Goal: Task Accomplishment & Management: Manage account settings

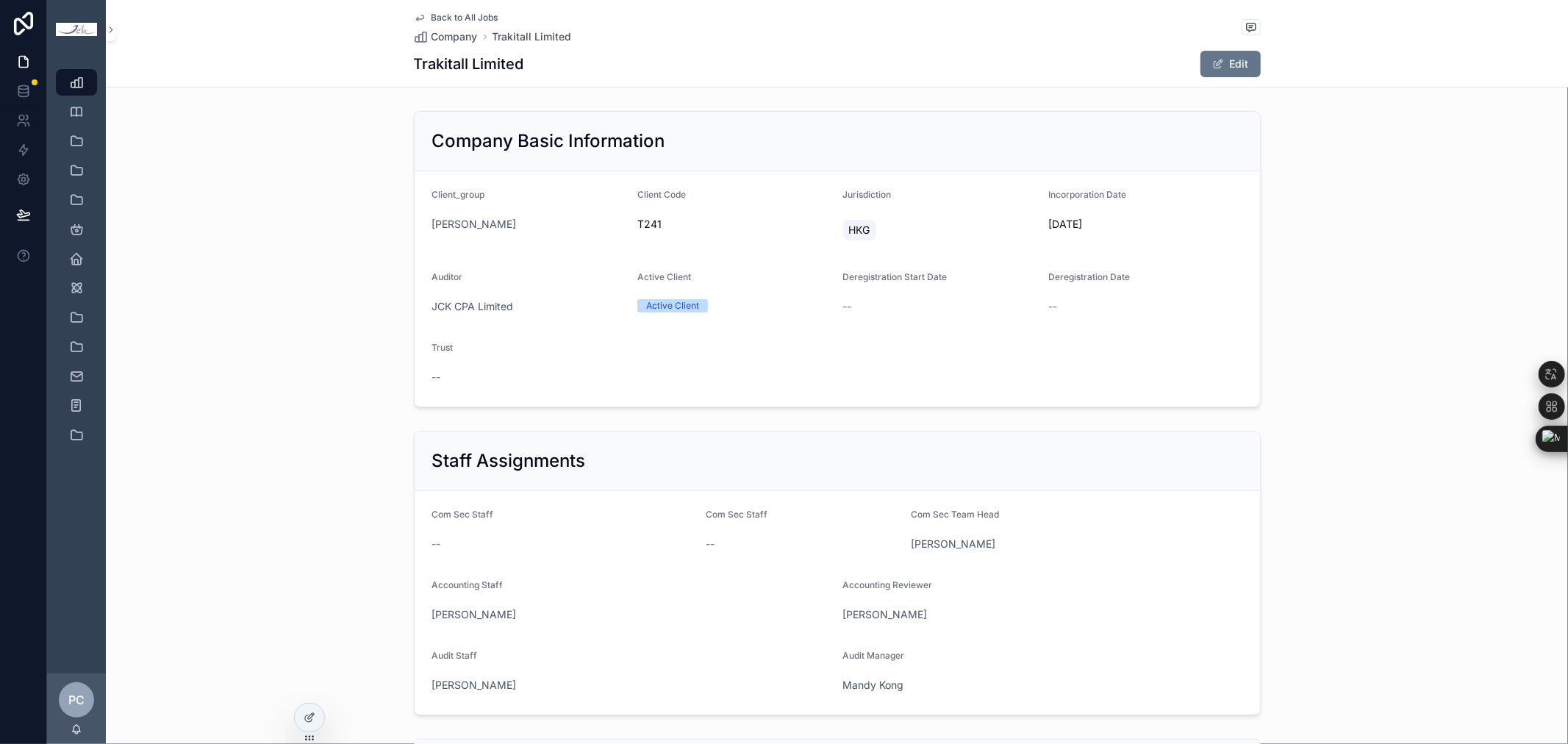
scroll to position [252, 0]
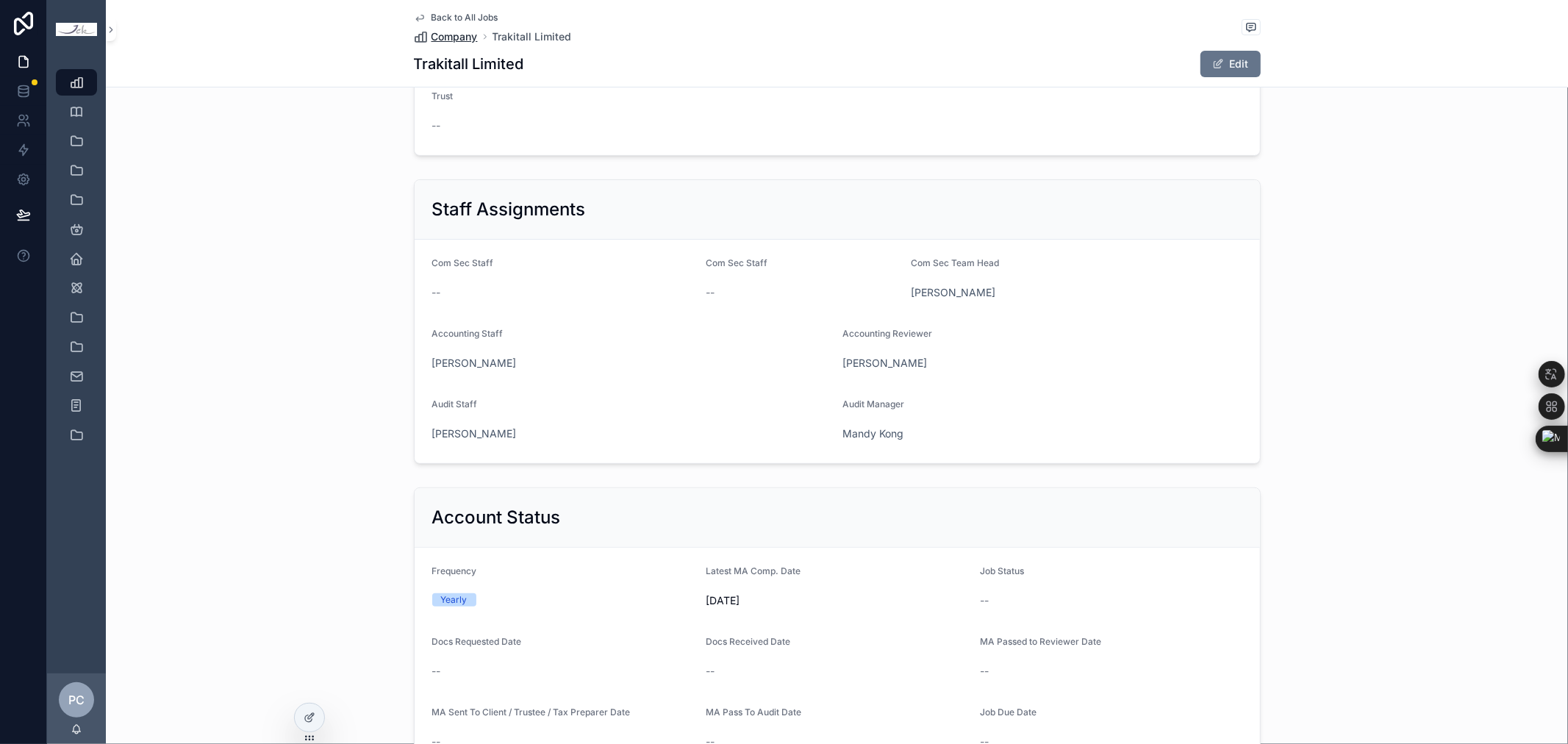
click at [453, 35] on span "Company" at bounding box center [454, 37] width 46 height 15
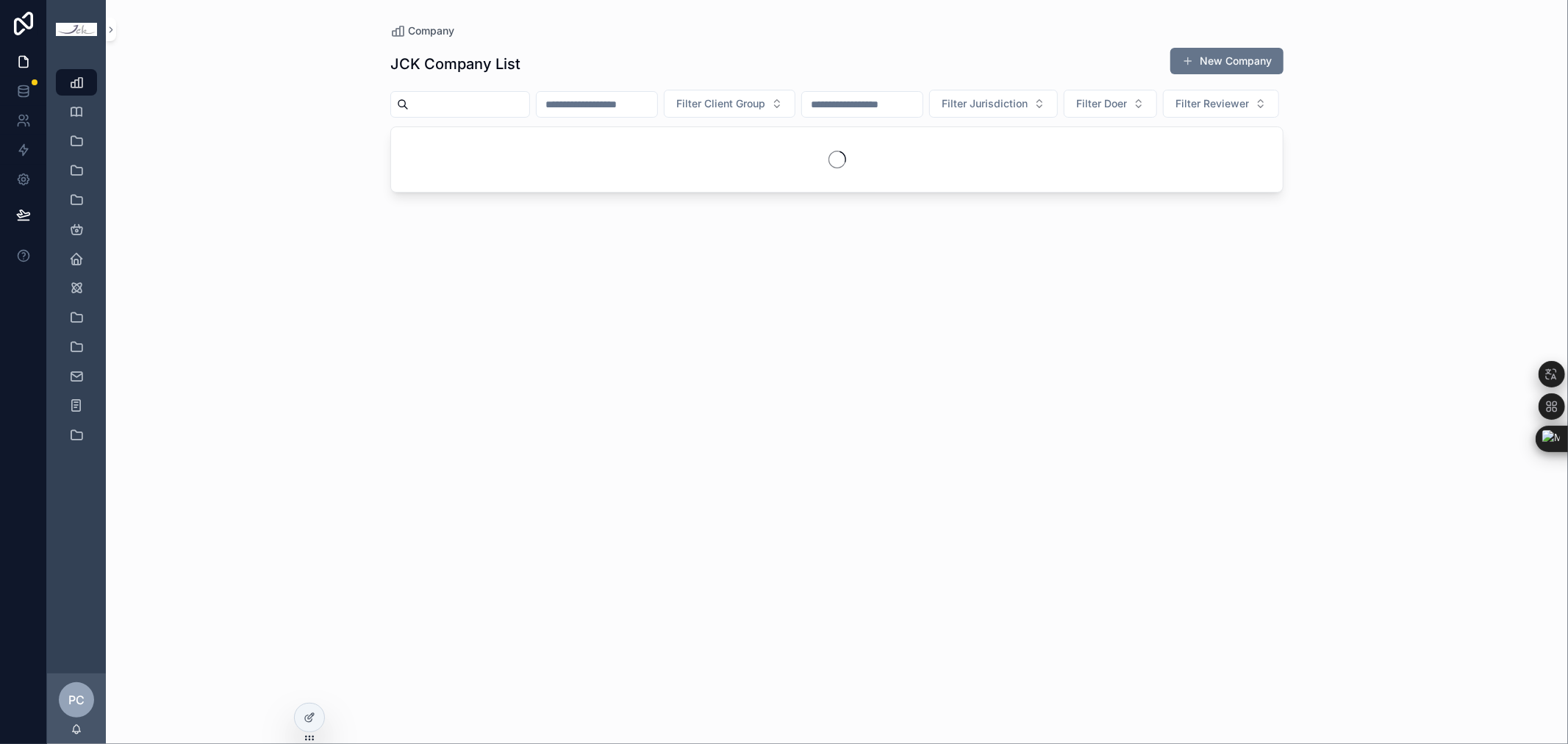
click at [466, 105] on input "scrollable content" at bounding box center [469, 104] width 121 height 20
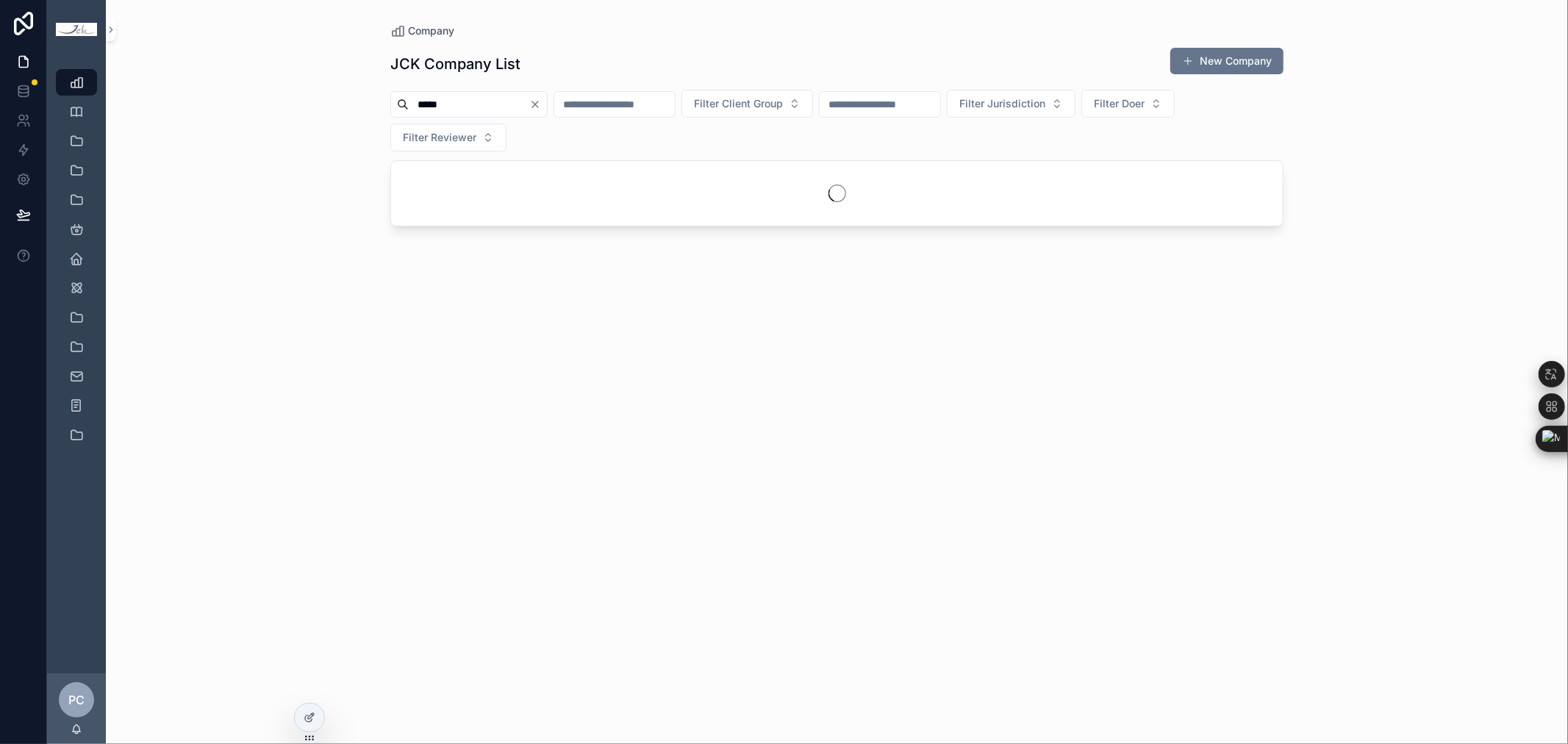
type input "*****"
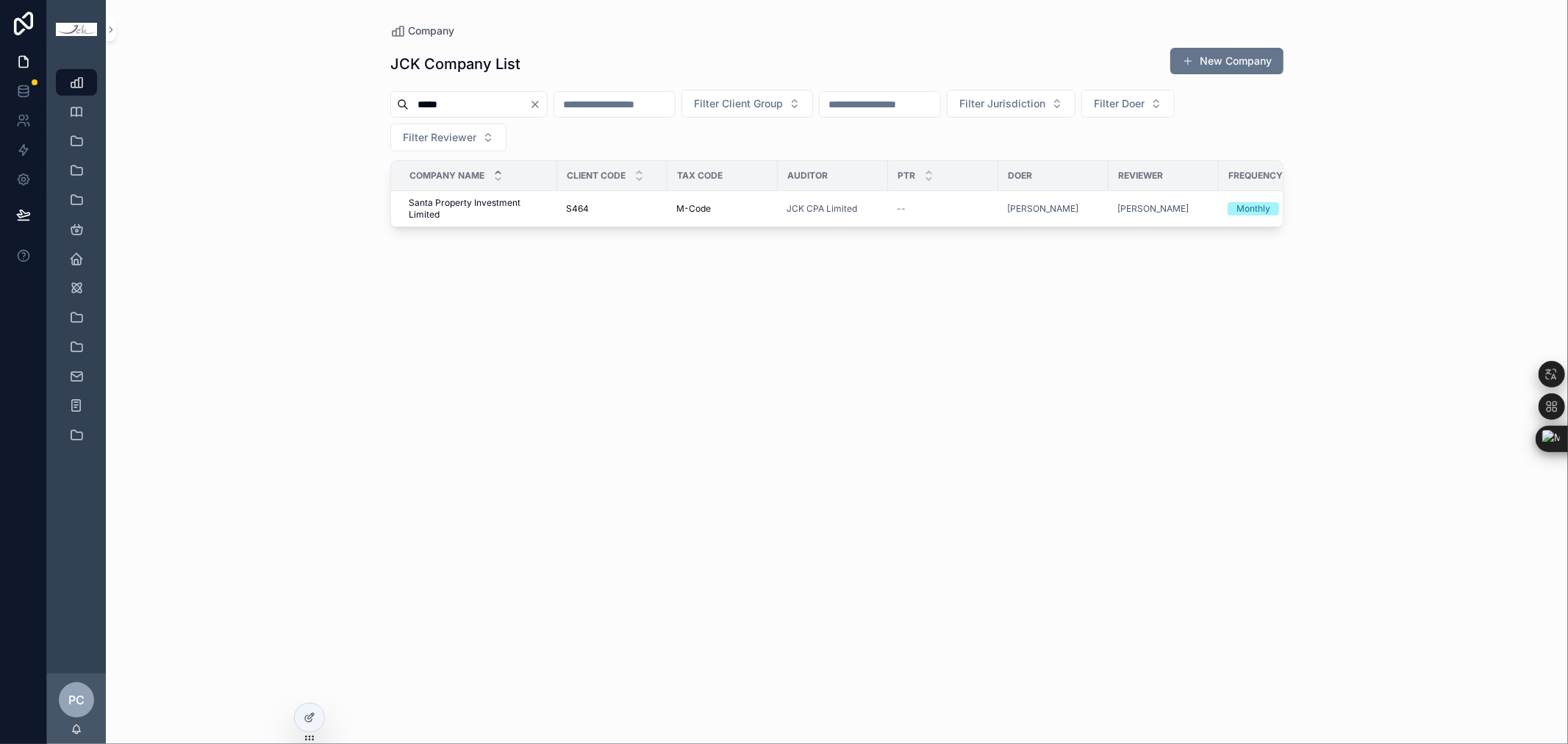
click at [538, 106] on icon "Clear" at bounding box center [535, 104] width 6 height 6
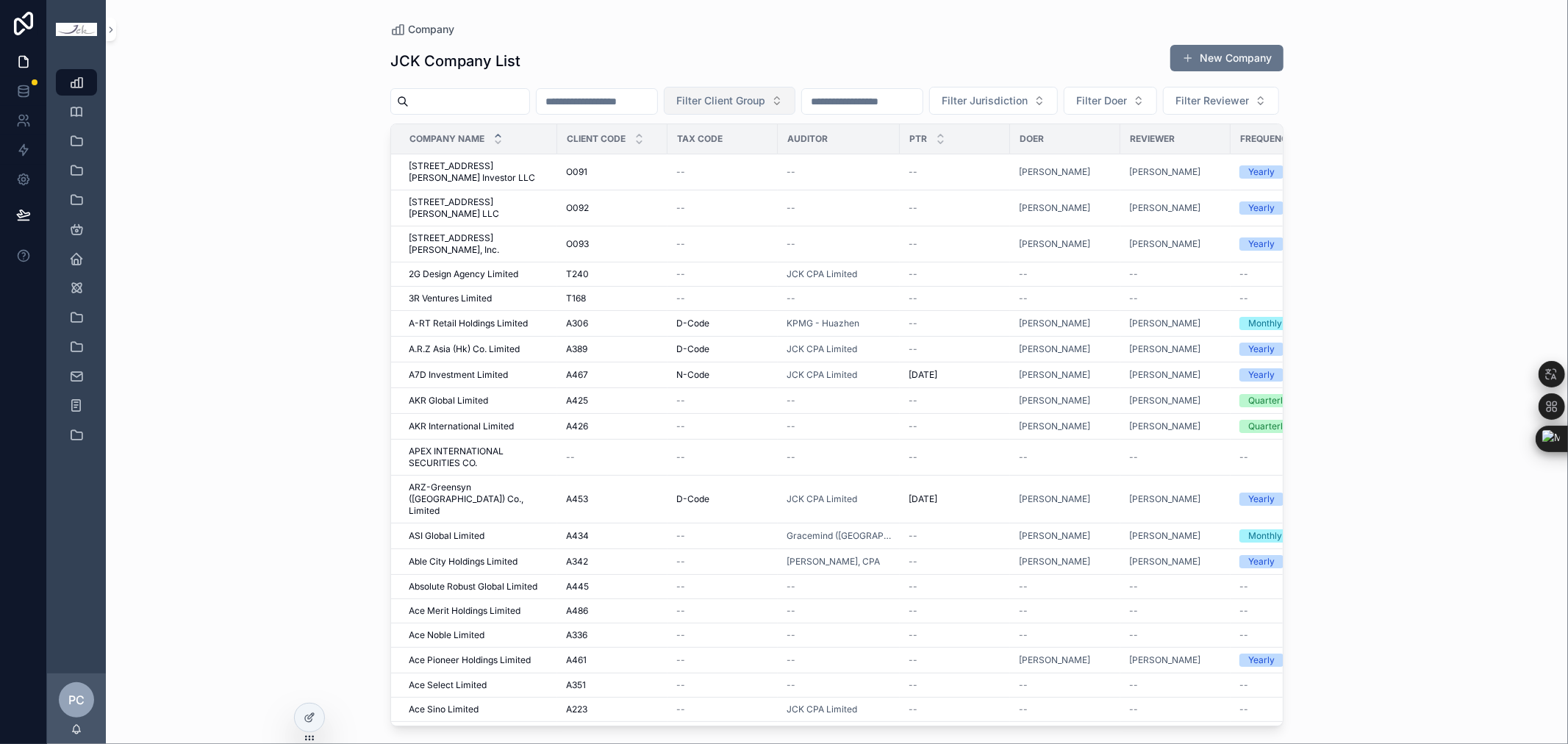
click at [780, 109] on button "Filter Client Group" at bounding box center [729, 101] width 131 height 28
click at [776, 51] on div "JCK Company List New Company" at bounding box center [836, 61] width 893 height 34
click at [439, 20] on div "Company JCK Company List New Company Filter Client Group Filter Jurisdiction Fi…" at bounding box center [836, 363] width 940 height 726
click at [439, 31] on span "Company" at bounding box center [431, 29] width 46 height 15
click at [521, 94] on input "scrollable content" at bounding box center [469, 101] width 121 height 20
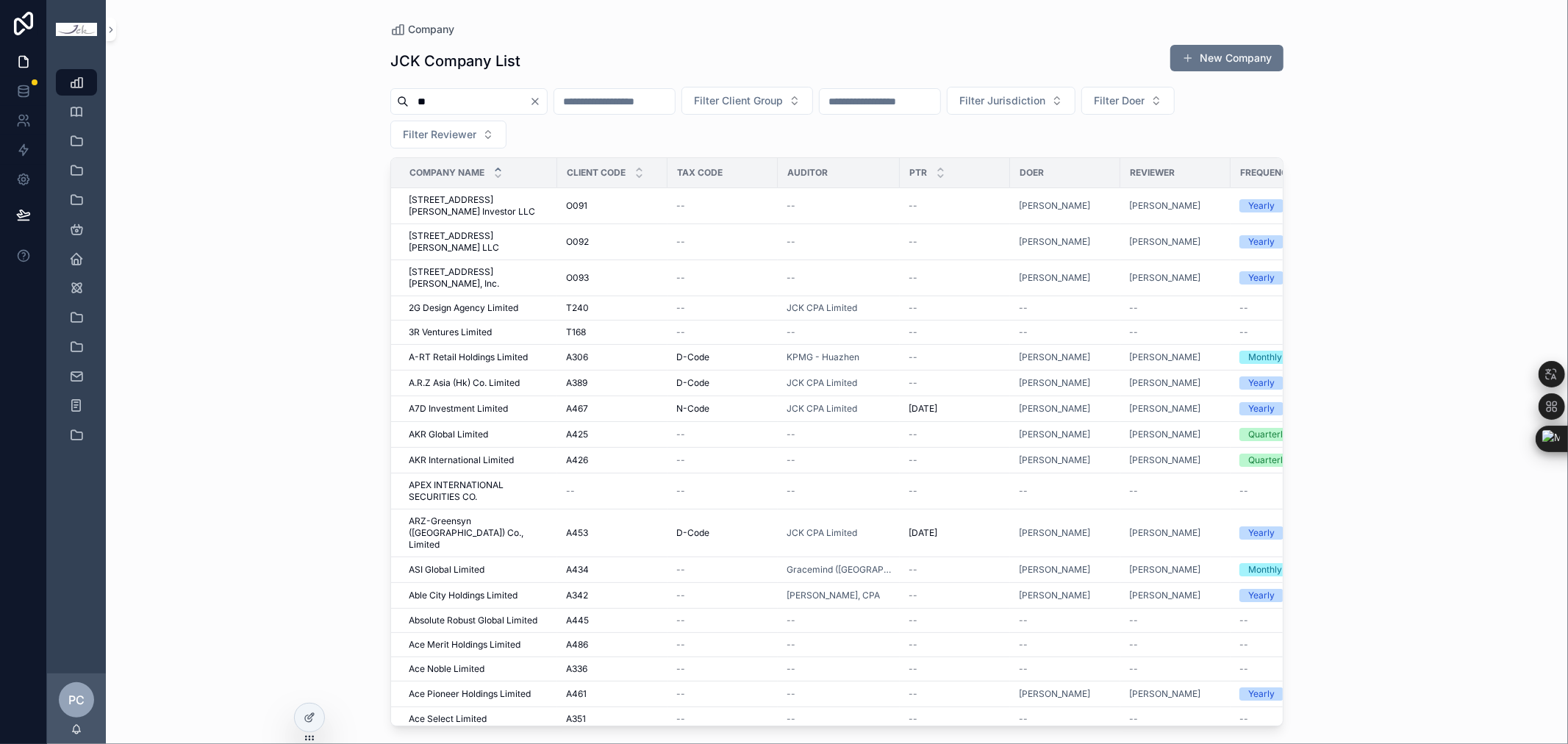
type input "***"
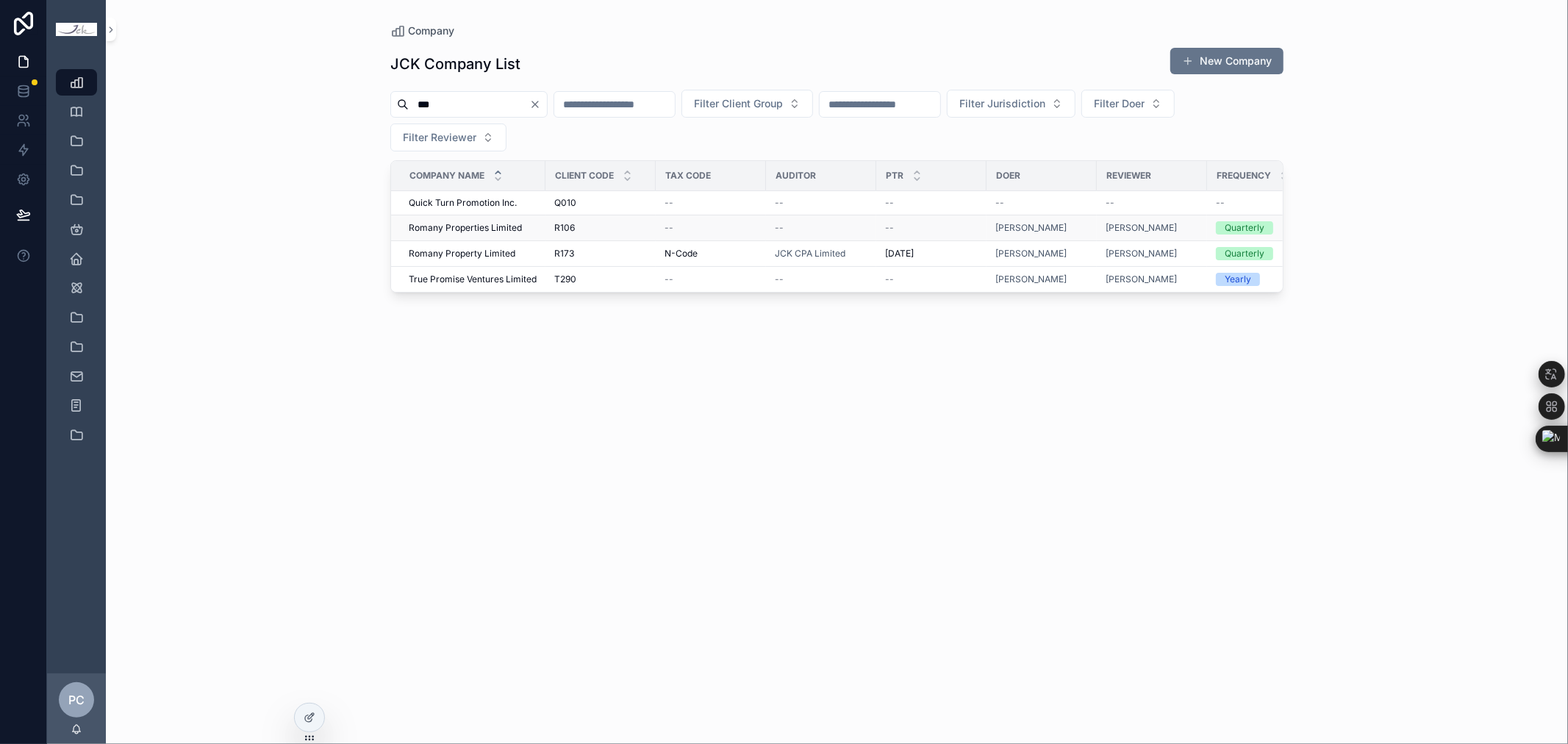
click at [481, 229] on span "Romany Properties Limited" at bounding box center [466, 228] width 114 height 11
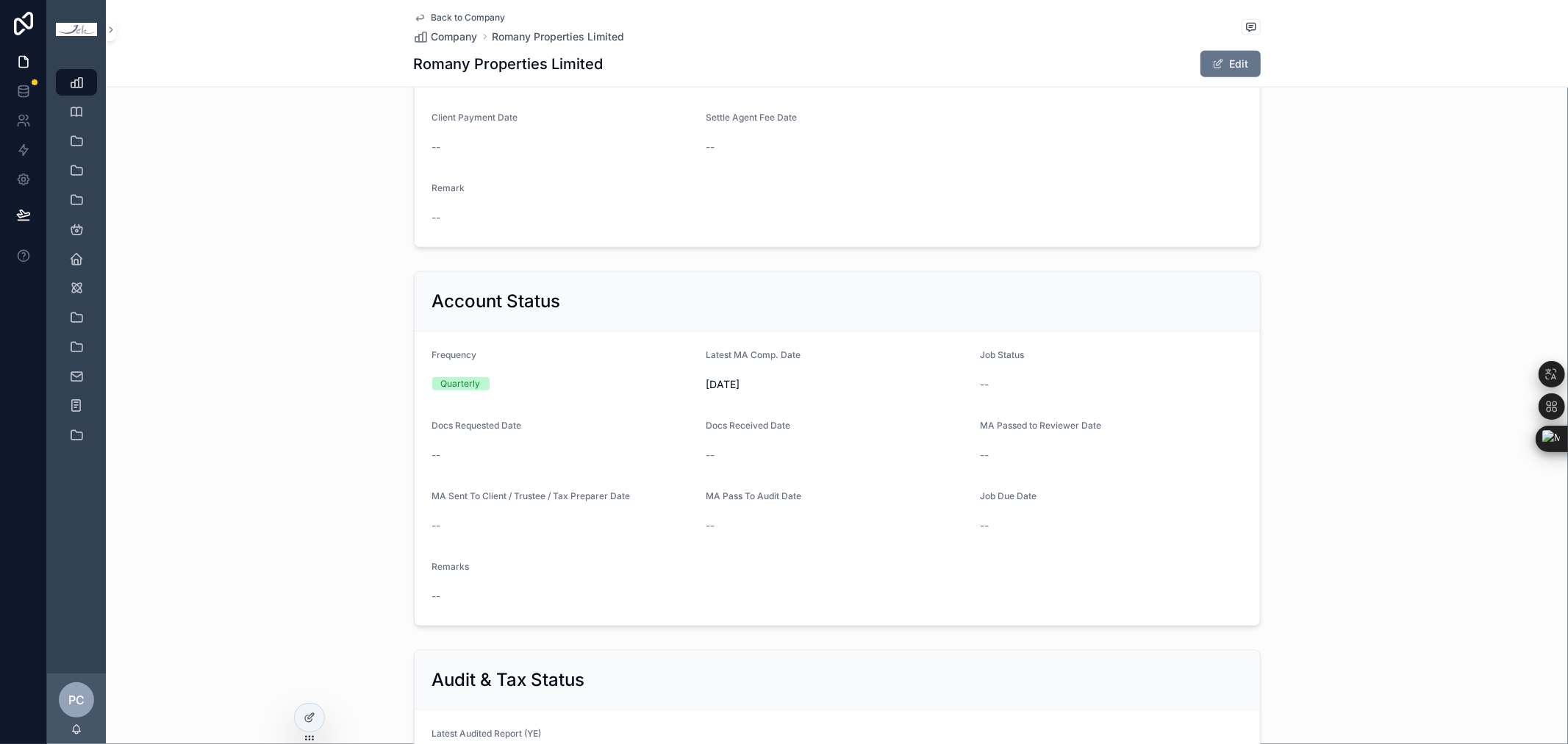
scroll to position [1306, 0]
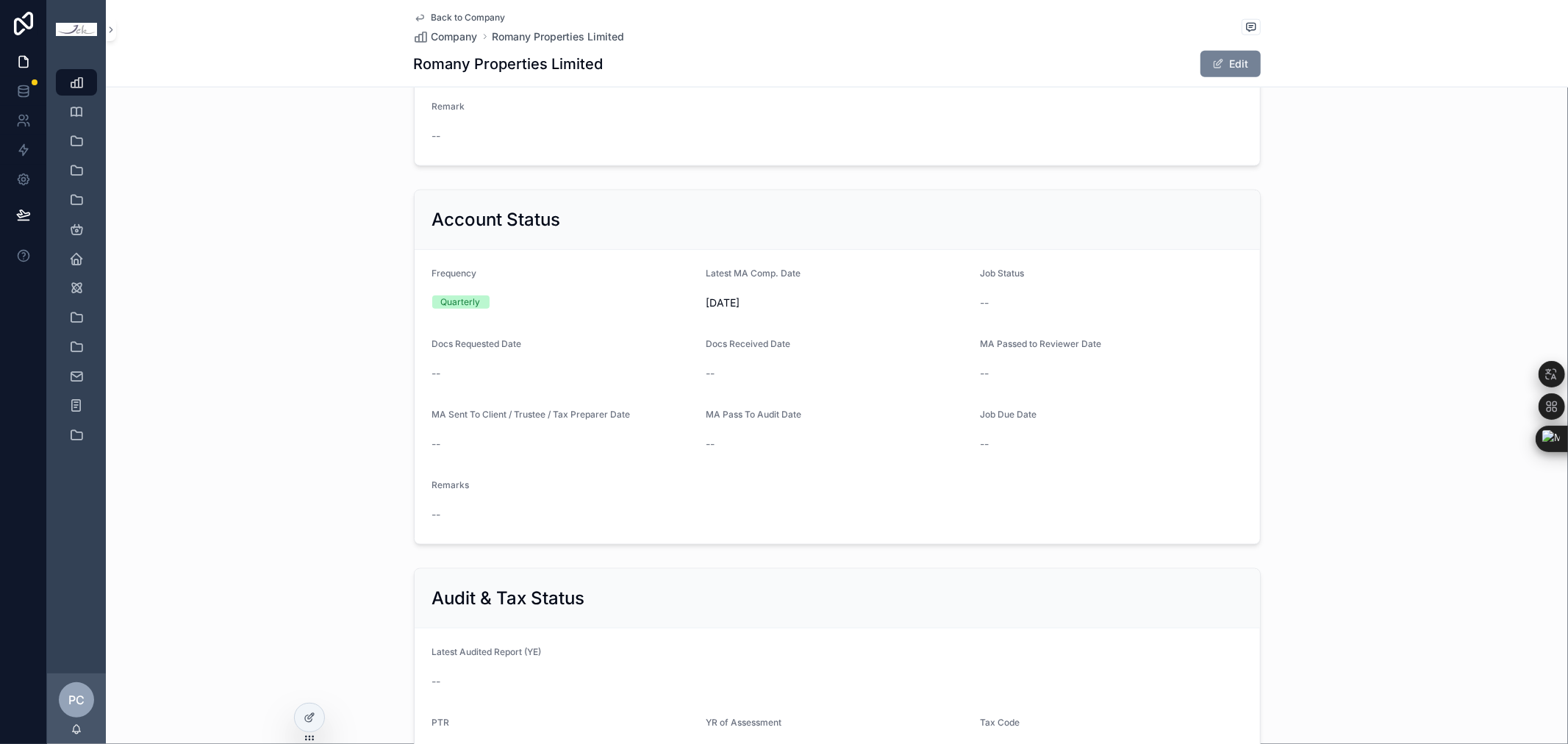
click at [1228, 64] on button "Edit" at bounding box center [1231, 64] width 60 height 27
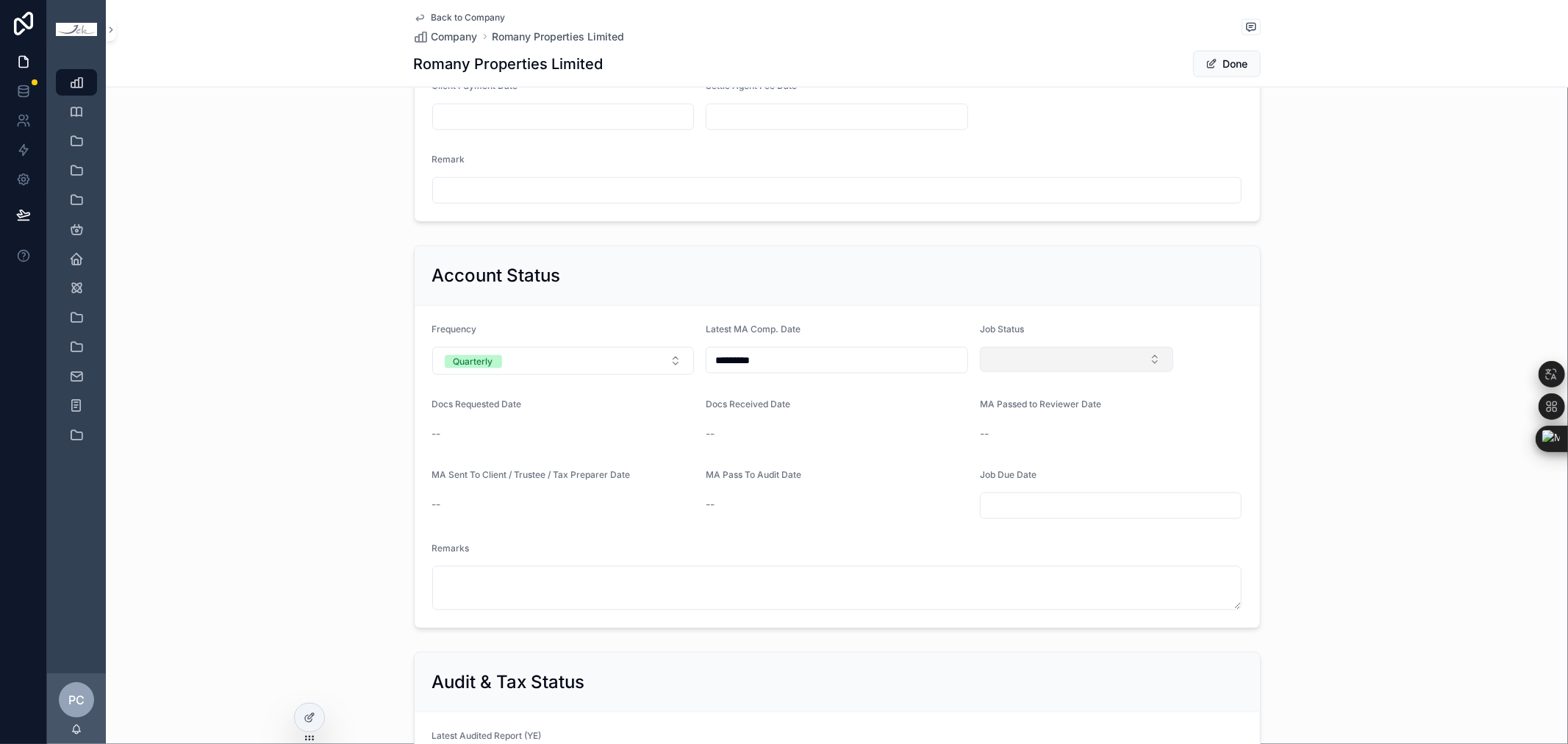
scroll to position [1356, 0]
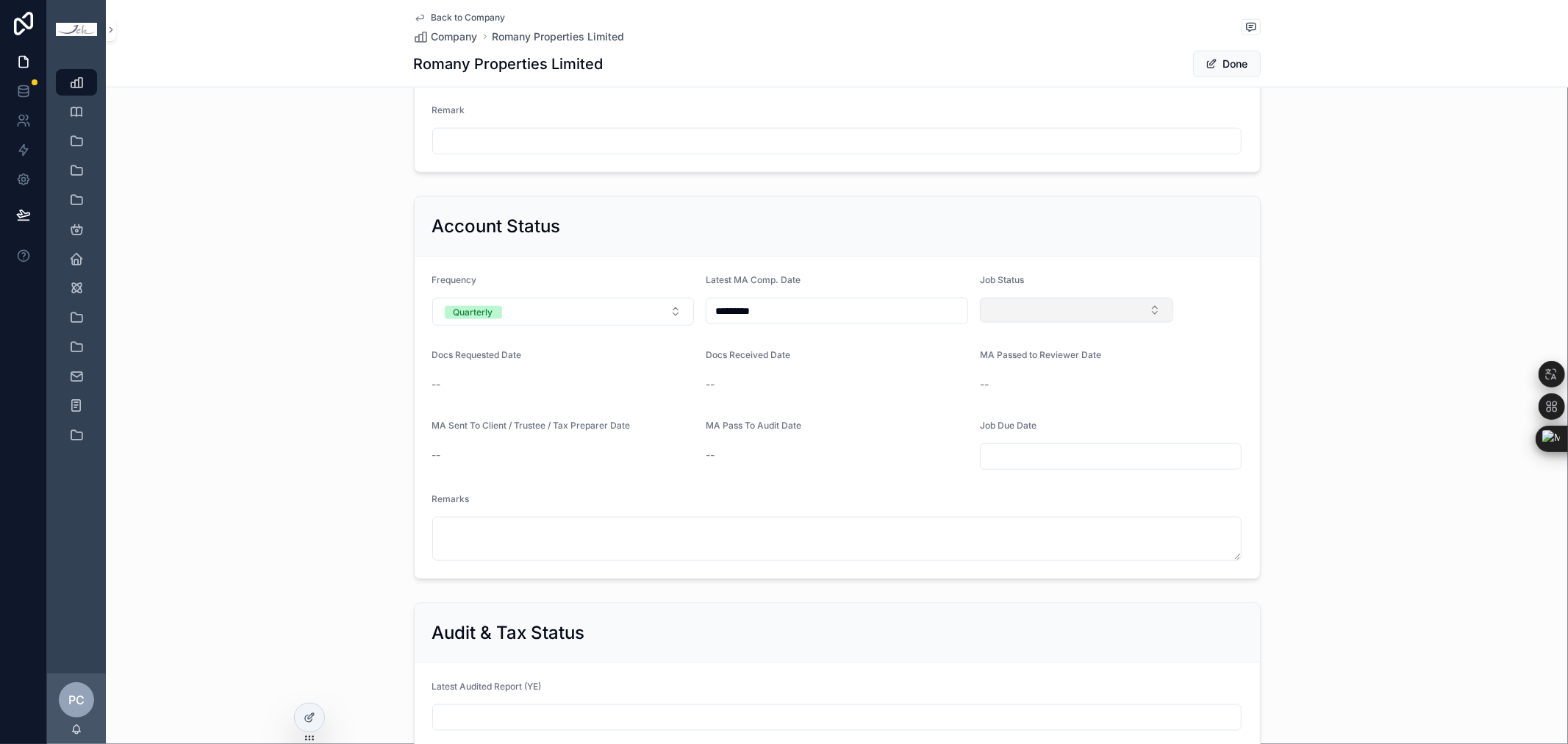
click at [1025, 312] on button "Select Button" at bounding box center [1076, 310] width 194 height 25
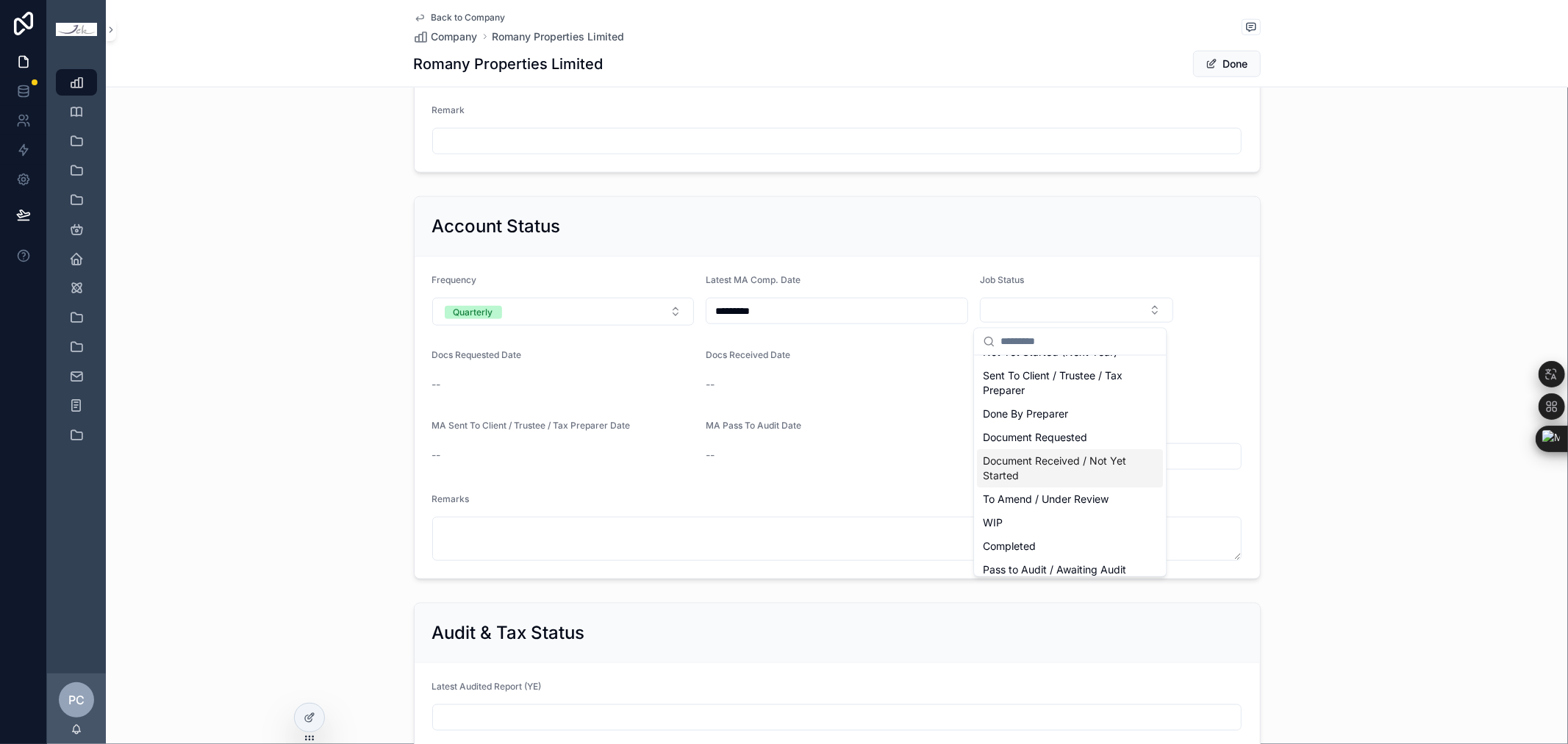
scroll to position [64, 0]
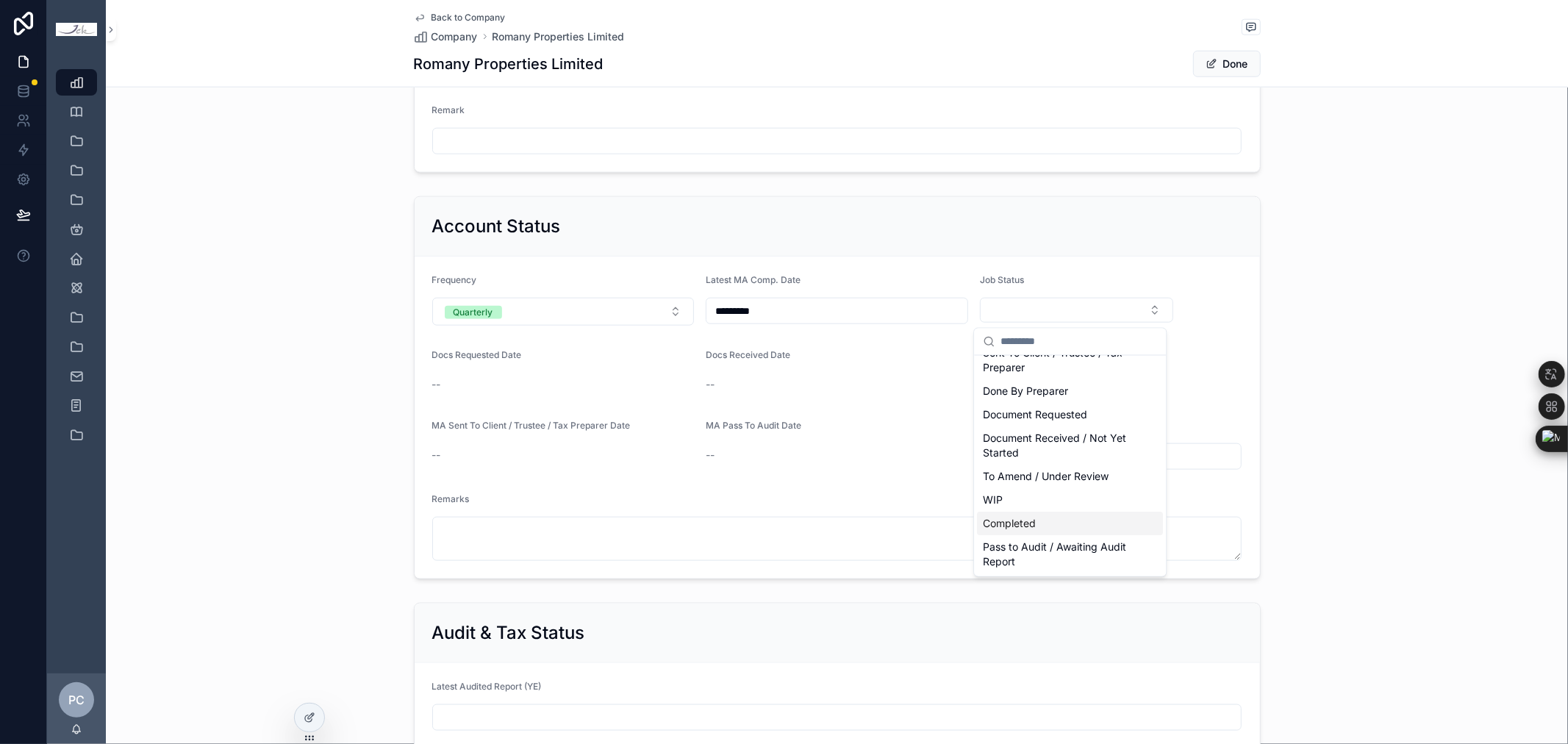
click at [1030, 522] on span "Completed" at bounding box center [1009, 524] width 53 height 15
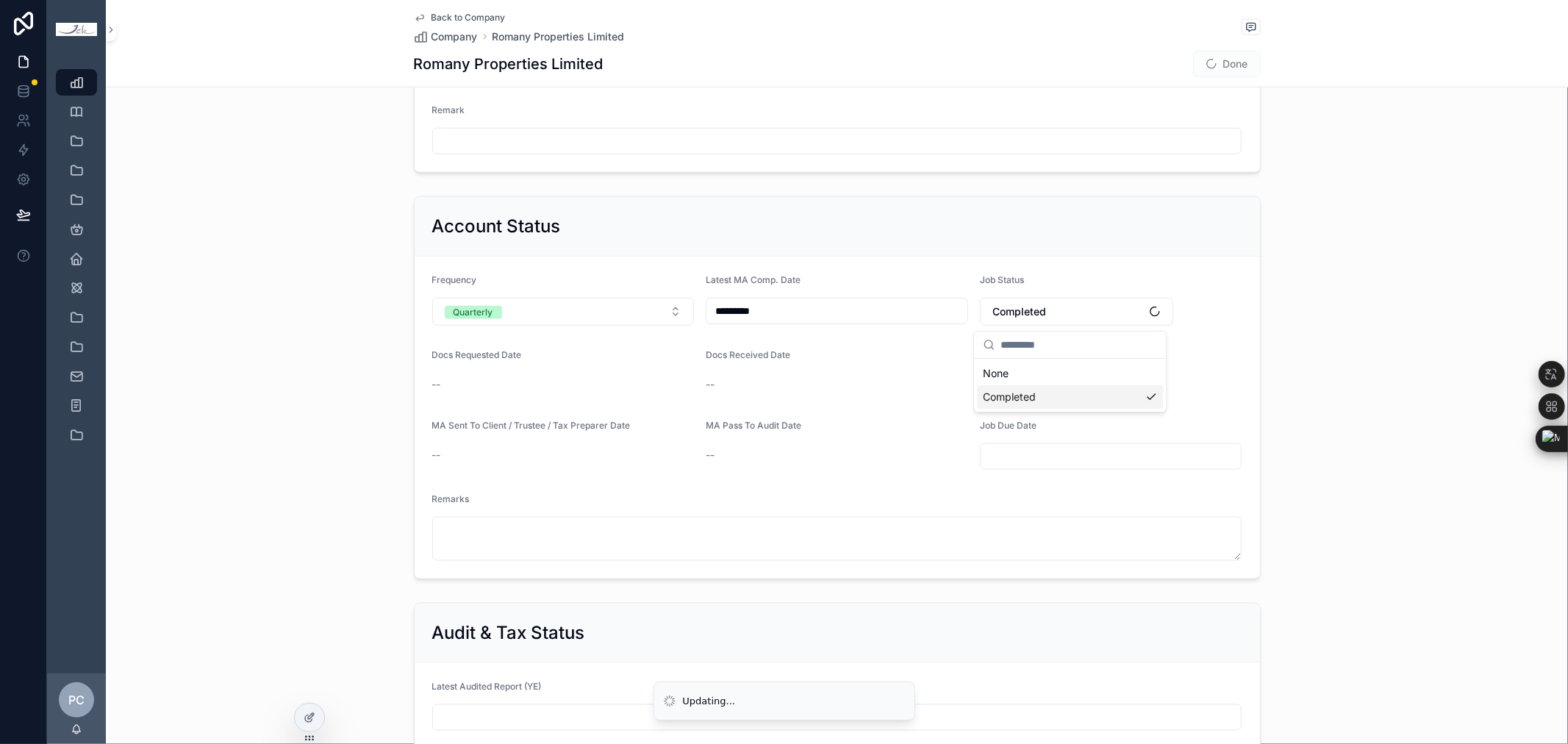
scroll to position [0, 0]
click at [1218, 64] on button "Done" at bounding box center [1226, 64] width 67 height 27
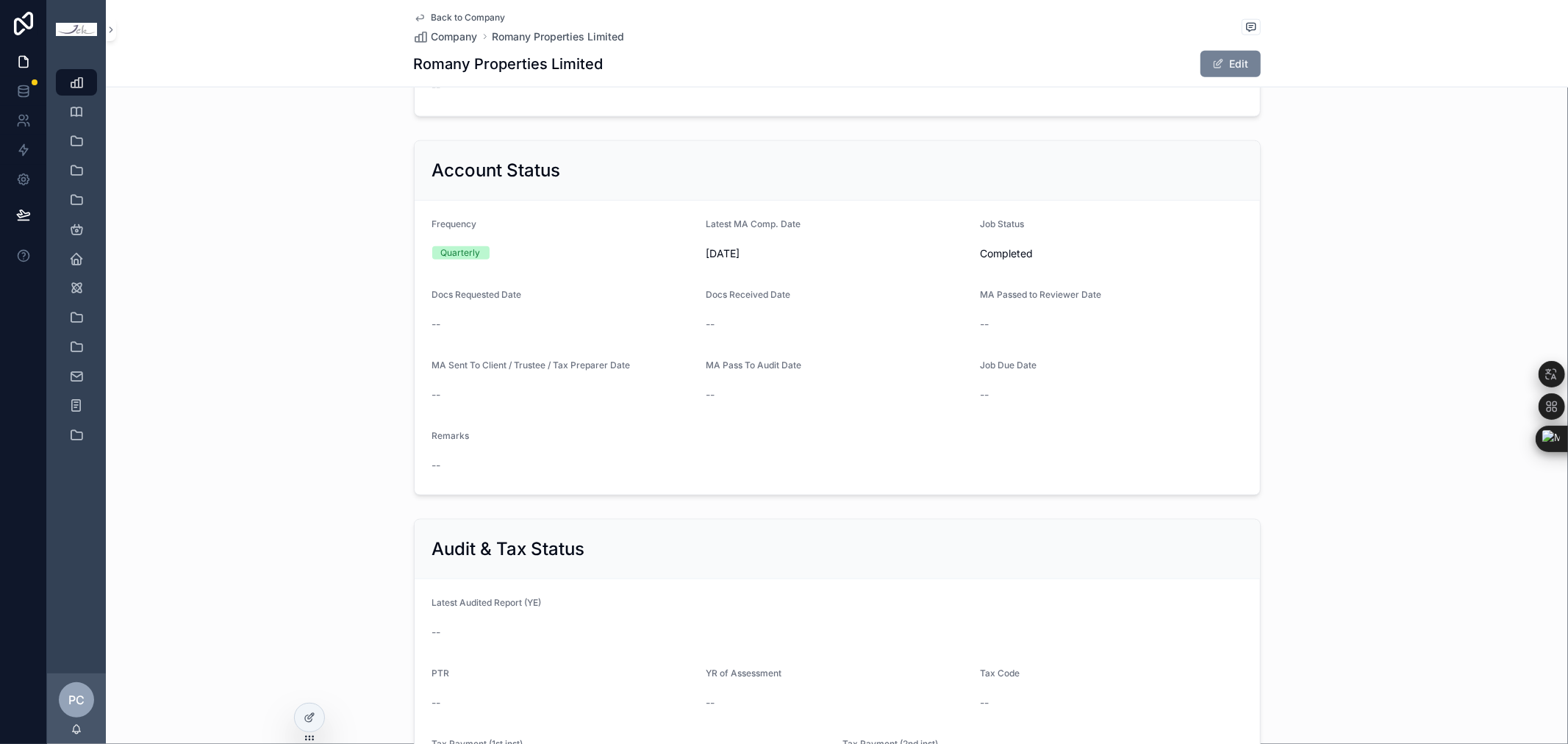
scroll to position [1306, 0]
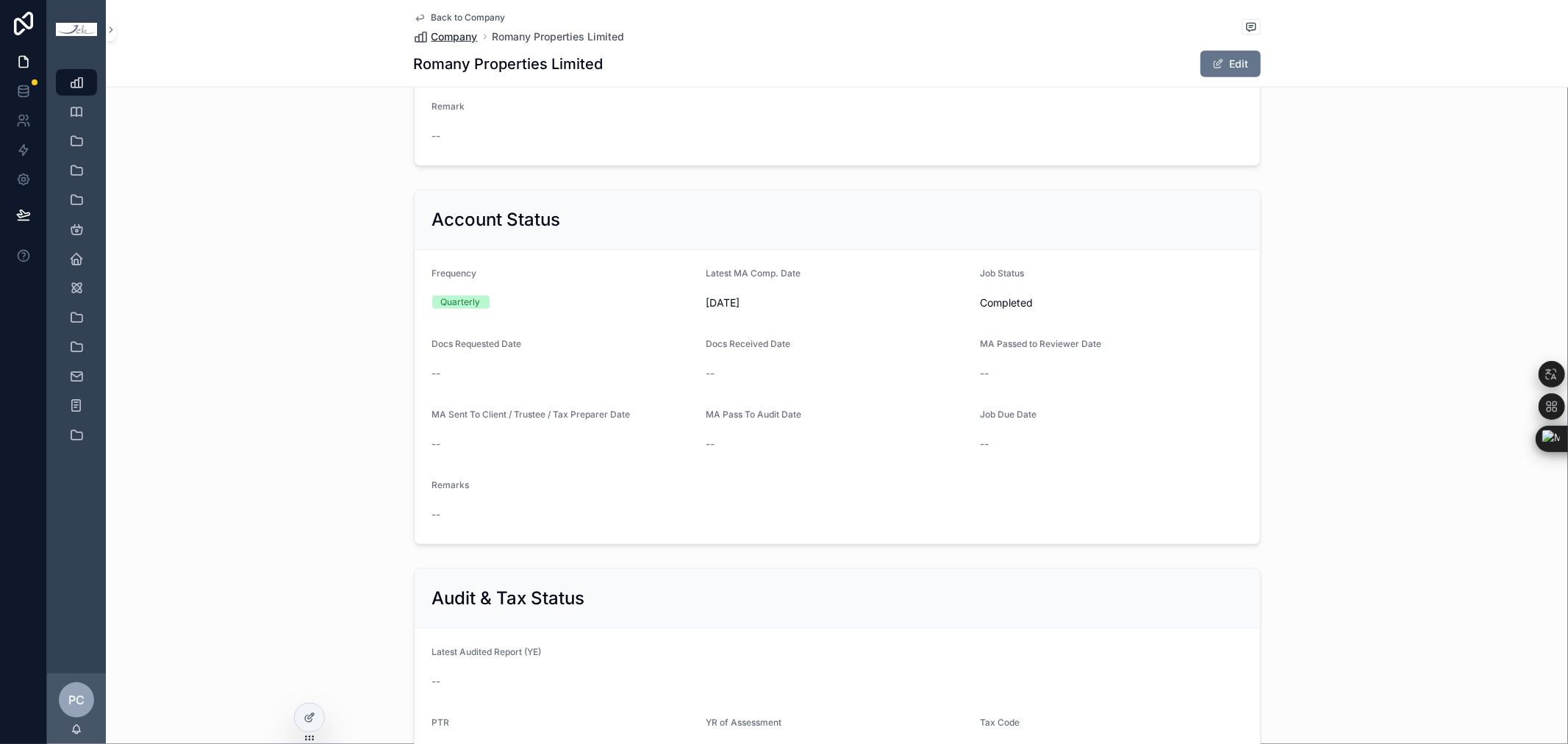
click at [453, 32] on span "Company" at bounding box center [454, 37] width 46 height 15
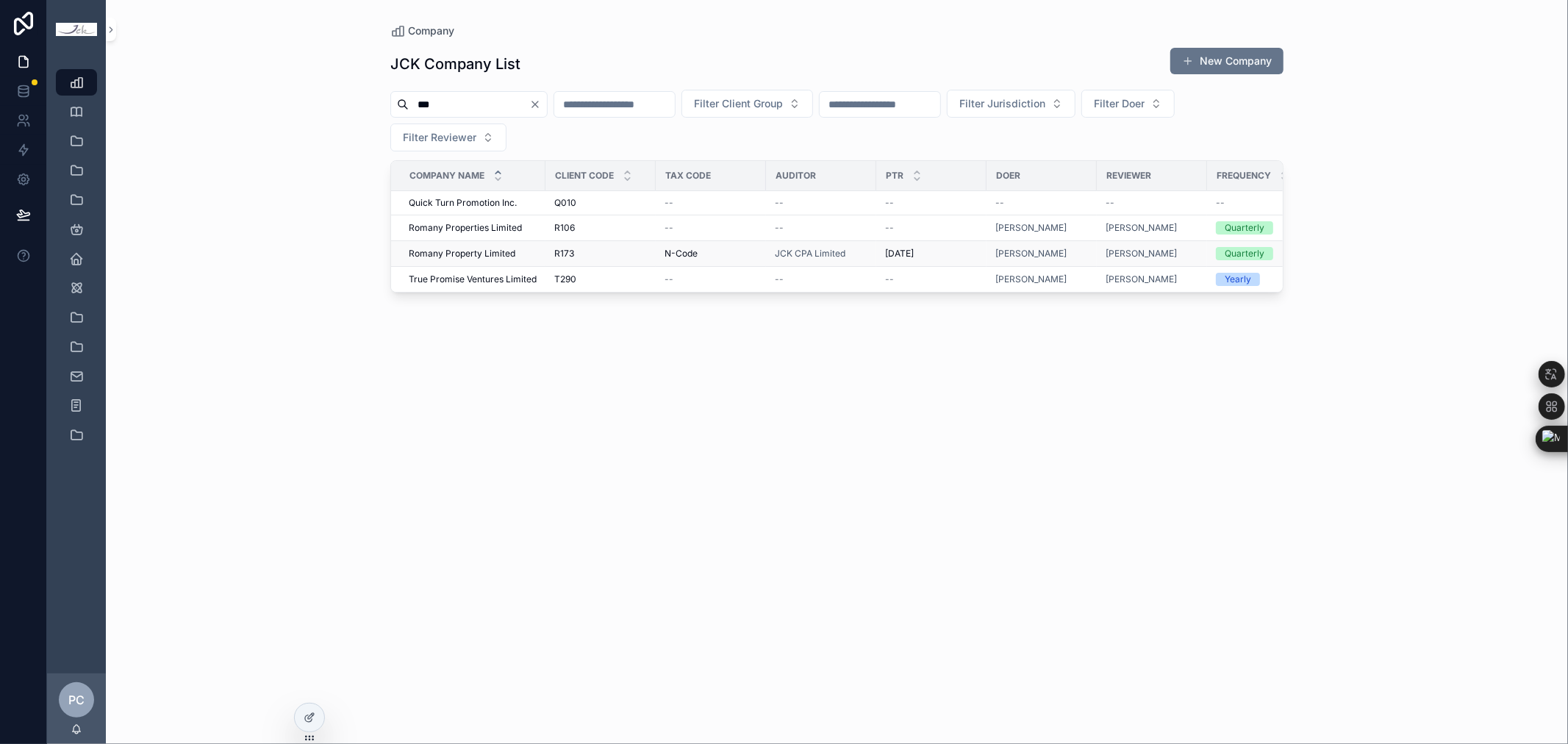
click at [471, 252] on span "Romany Property Limited" at bounding box center [462, 253] width 106 height 11
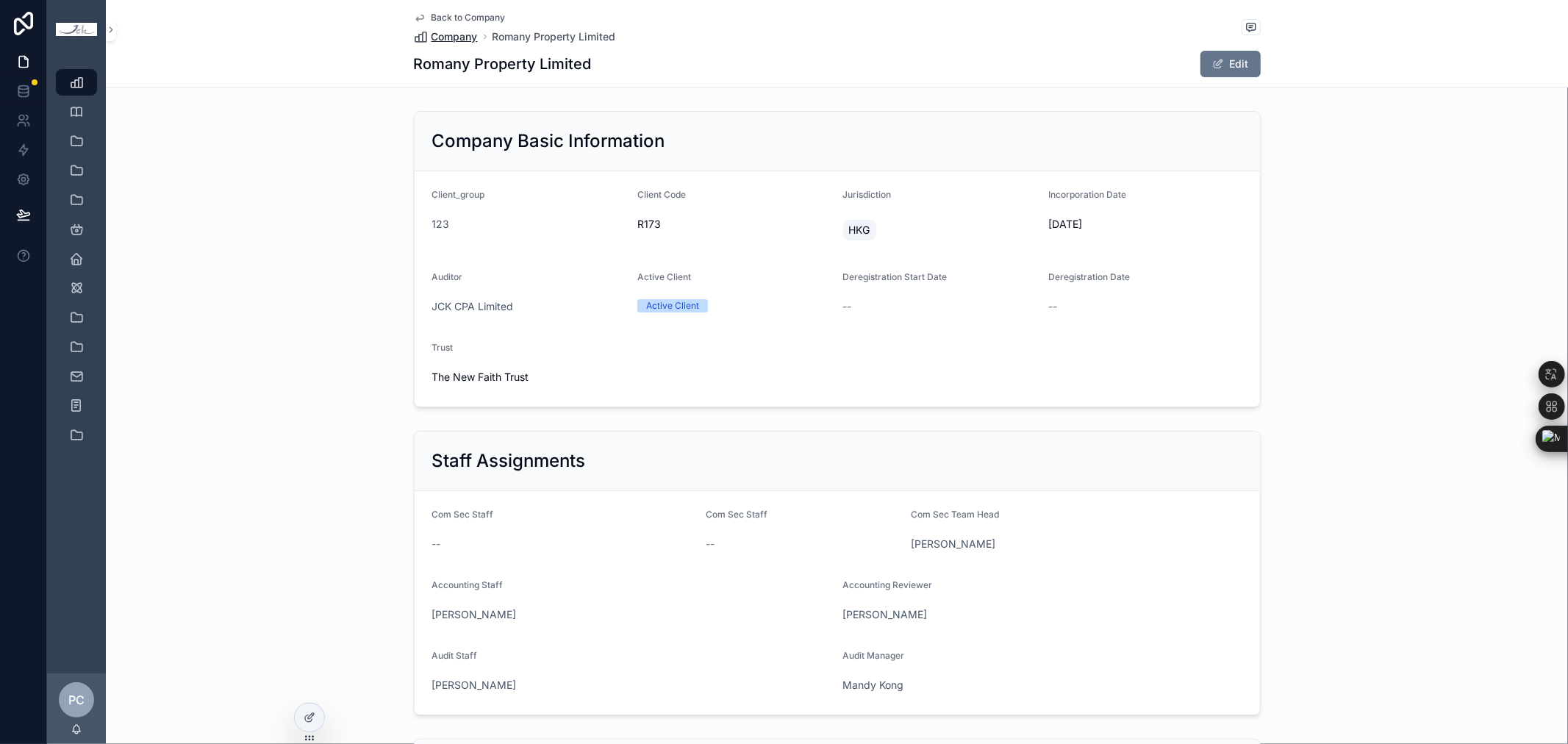
click at [447, 39] on span "Company" at bounding box center [454, 37] width 46 height 15
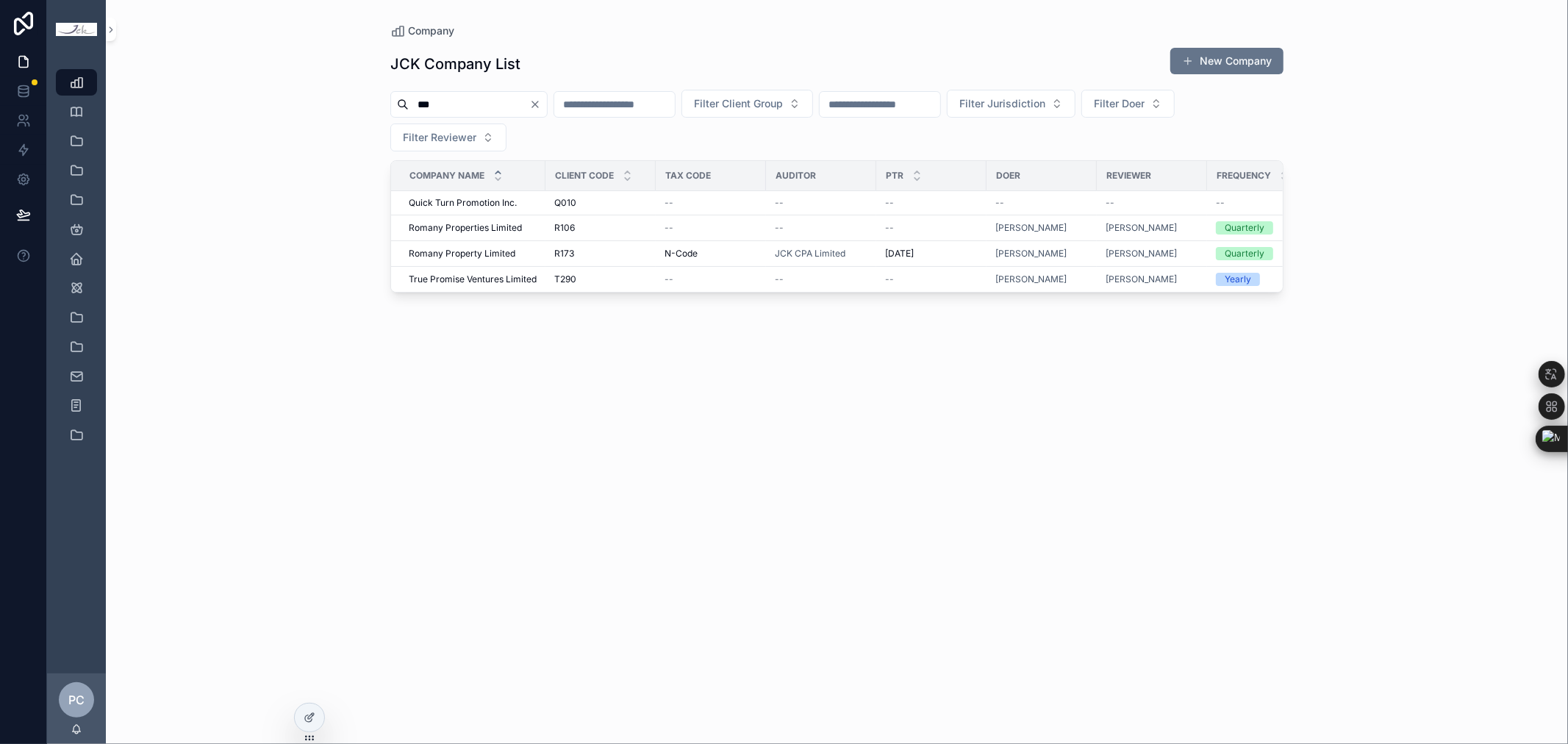
drag, startPoint x: 475, startPoint y: 100, endPoint x: 365, endPoint y: 97, distance: 110.0
click at [365, 97] on div "Company JCK Company List New Company *** Filter Client Group Filter Jurisdictio…" at bounding box center [836, 372] width 1463 height 744
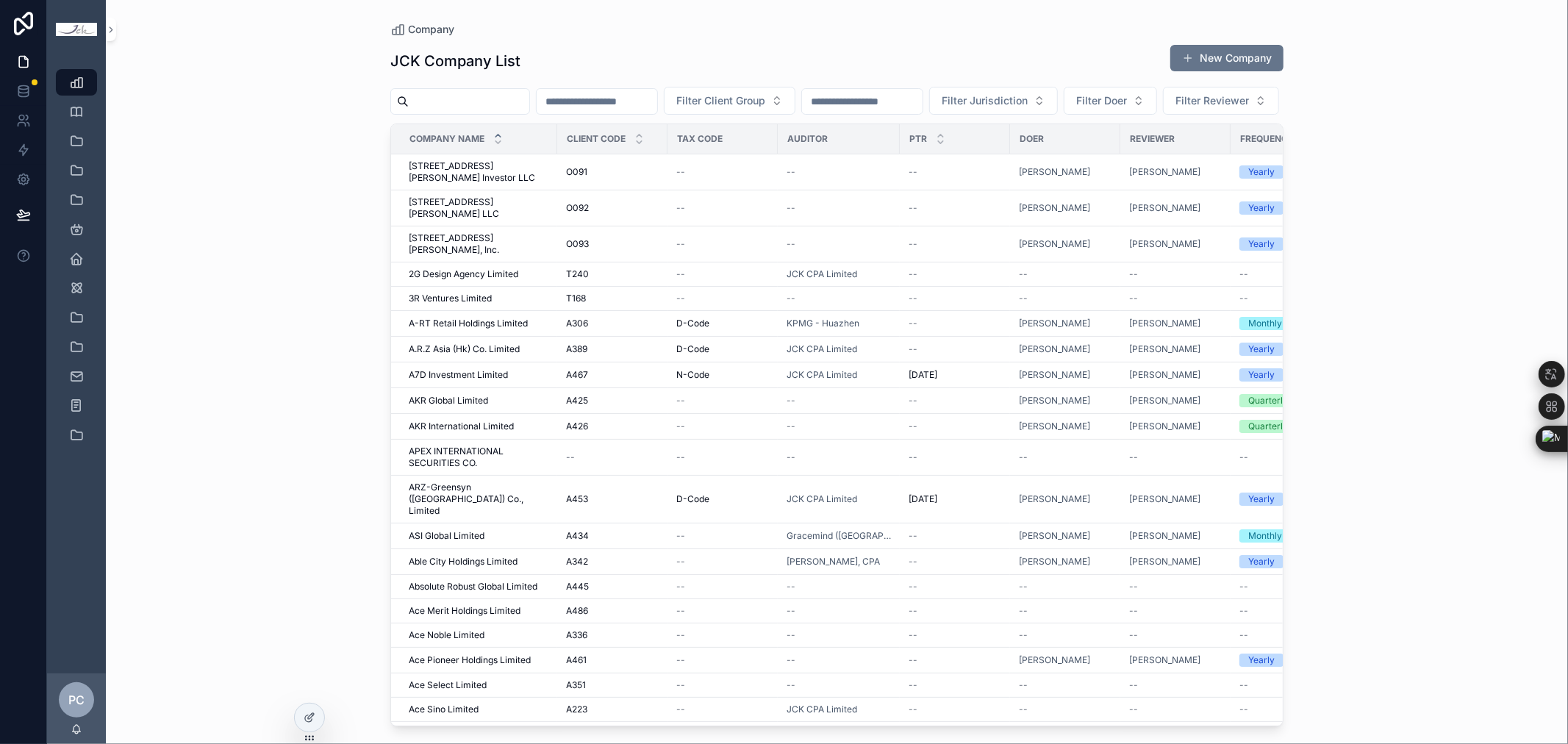
click at [1438, 488] on div "Company JCK Company List New Company Filter Client Group Filter Jurisdiction Fi…" at bounding box center [836, 372] width 1463 height 744
